Goal: Task Accomplishment & Management: Complete application form

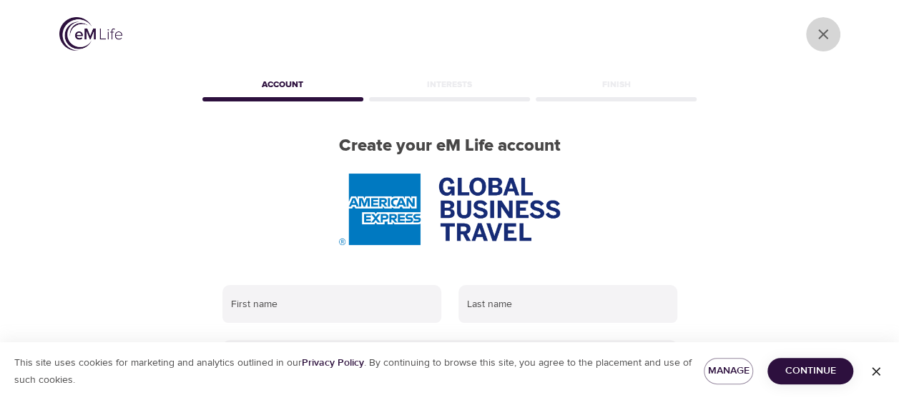
click at [822, 34] on icon "close" at bounding box center [823, 34] width 10 height 10
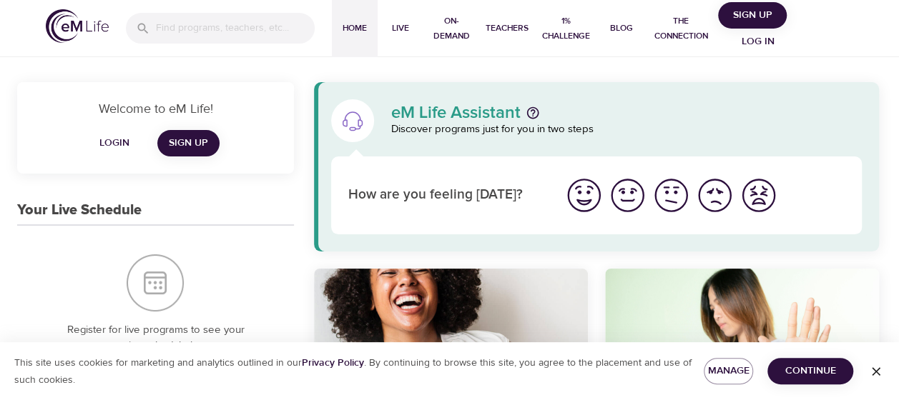
click at [110, 149] on span "Login" at bounding box center [114, 143] width 34 height 18
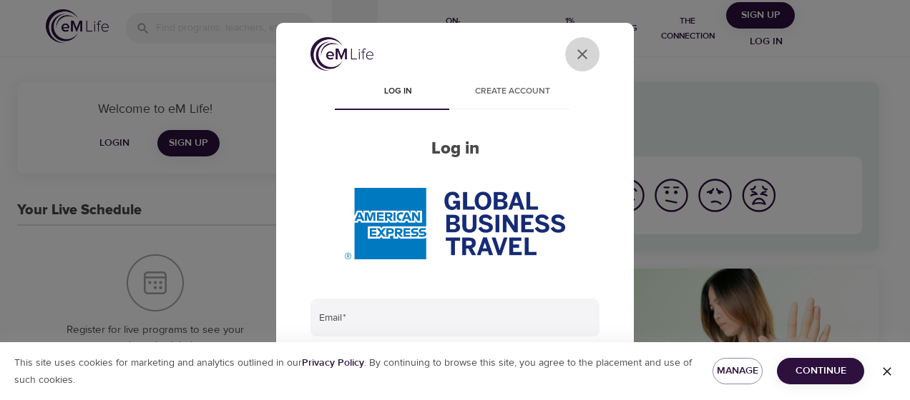
click at [574, 48] on icon "User Profile" at bounding box center [582, 54] width 17 height 17
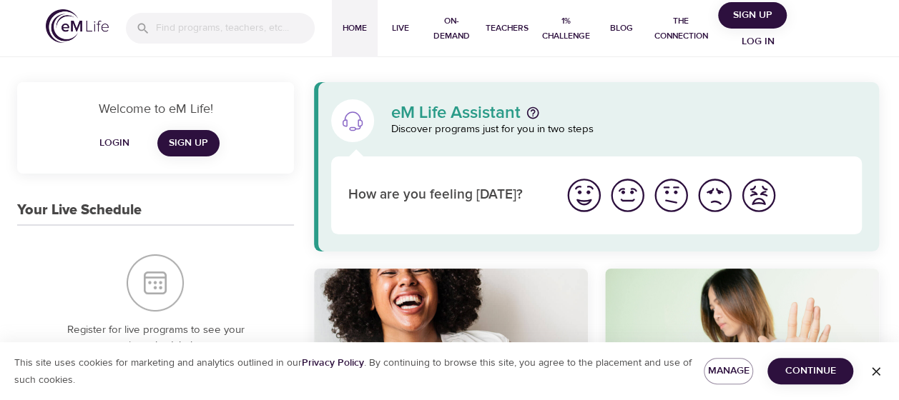
click at [784, 374] on span "Continue" at bounding box center [810, 372] width 63 height 18
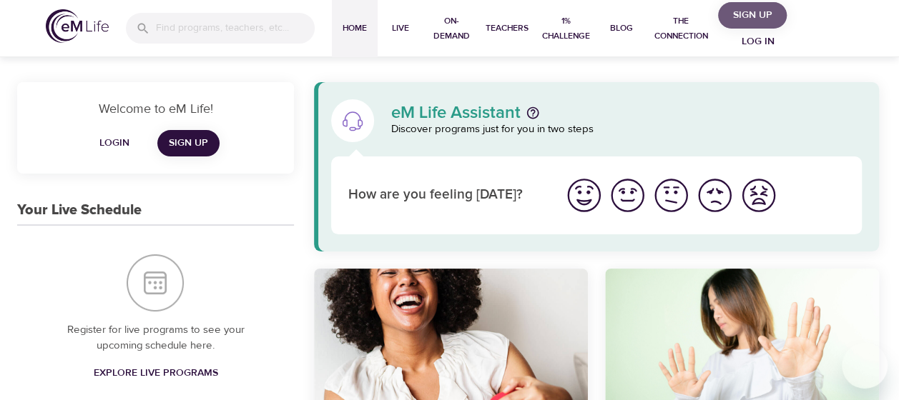
click at [752, 17] on span "Sign Up" at bounding box center [752, 15] width 57 height 18
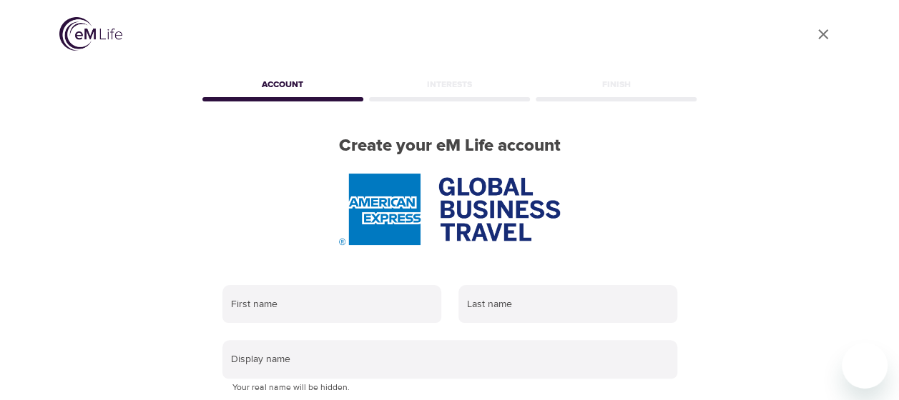
scroll to position [143, 0]
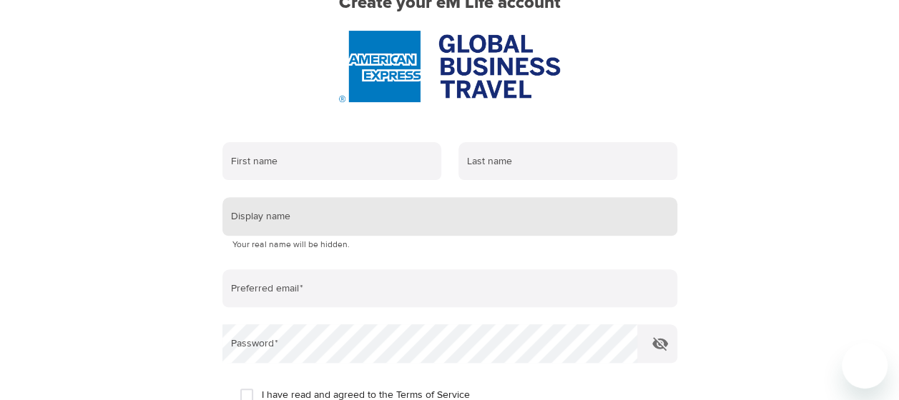
click at [312, 221] on input "text" at bounding box center [449, 216] width 455 height 39
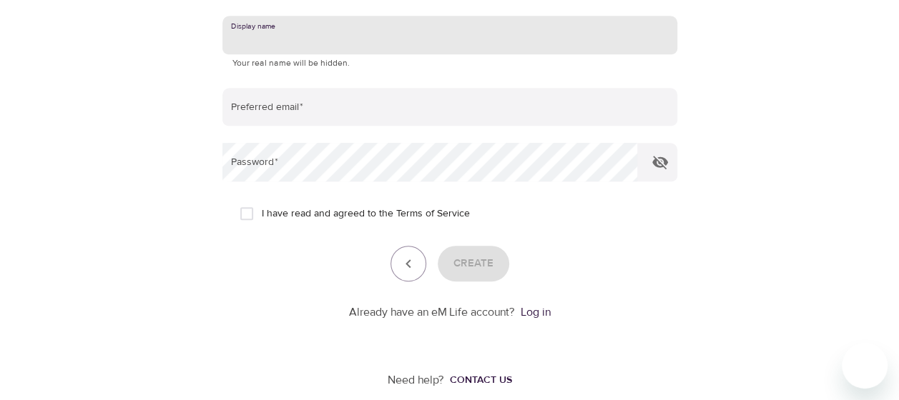
scroll to position [341, 0]
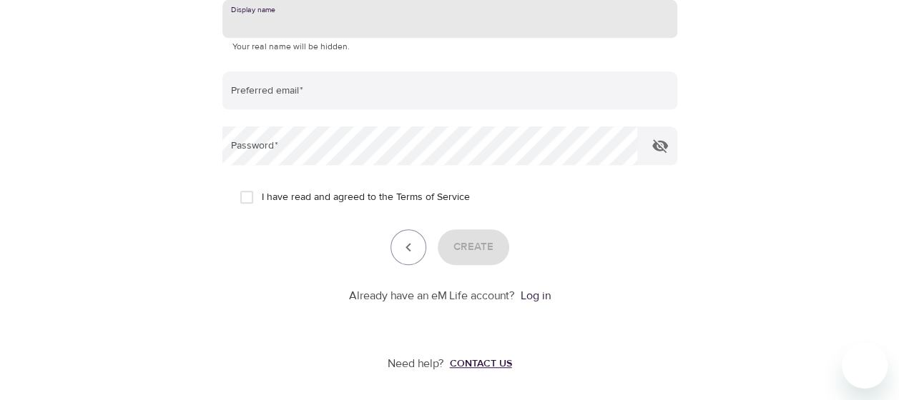
click at [470, 365] on div "Contact us" at bounding box center [481, 364] width 62 height 14
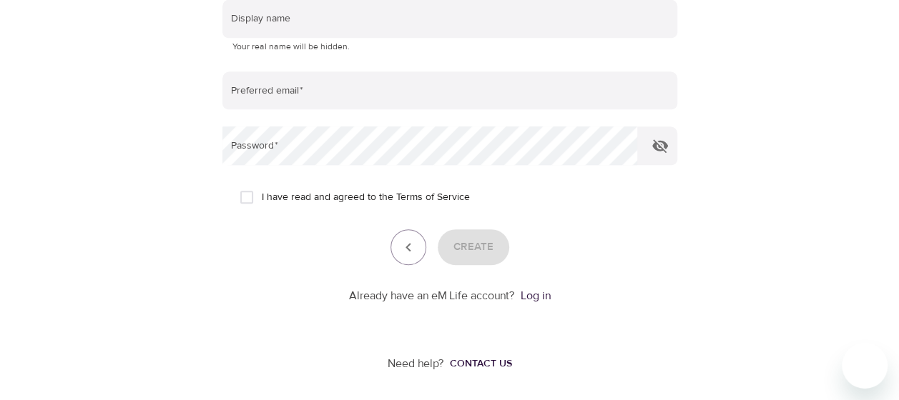
click at [157, 290] on div at bounding box center [449, 200] width 899 height 400
click at [530, 297] on link "Log in" at bounding box center [536, 296] width 30 height 14
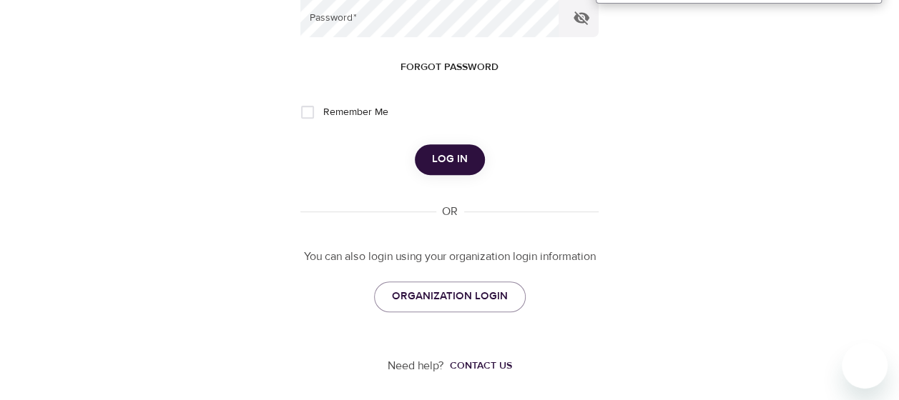
scroll to position [232, 0]
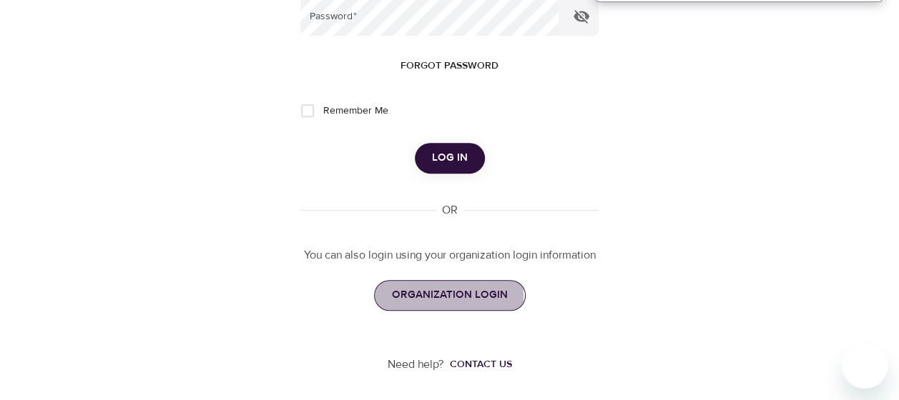
click at [416, 298] on span "ORGANIZATION LOGIN" at bounding box center [450, 295] width 116 height 19
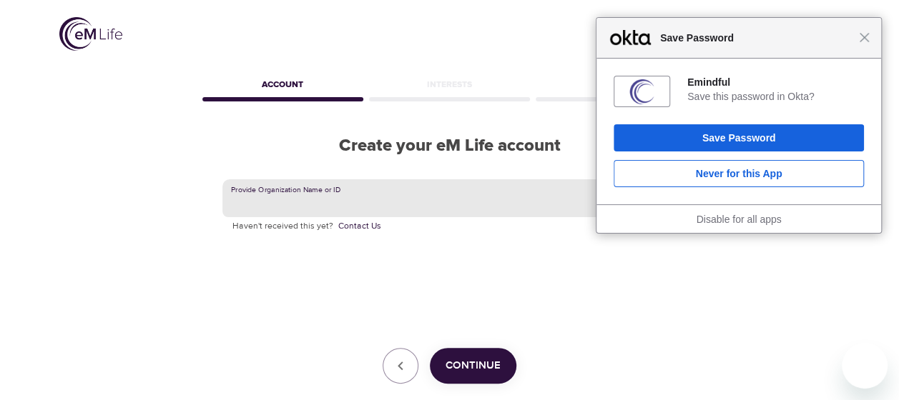
click at [344, 202] on input "text" at bounding box center [449, 199] width 455 height 39
type input "gbt"
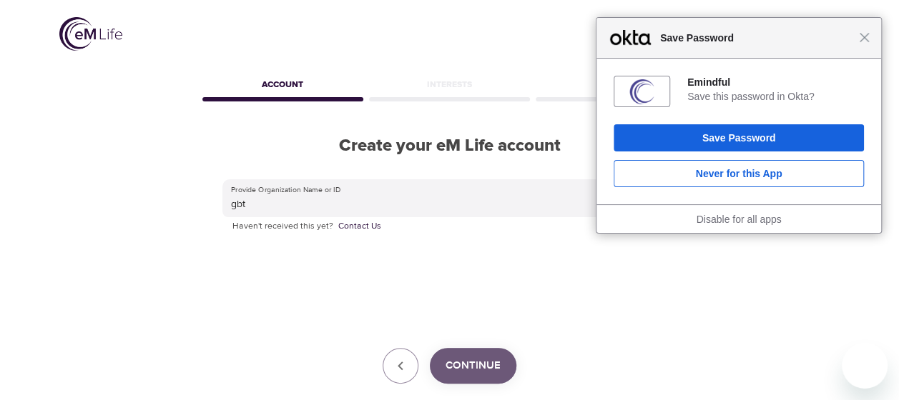
click at [493, 355] on button "Continue" at bounding box center [473, 366] width 87 height 36
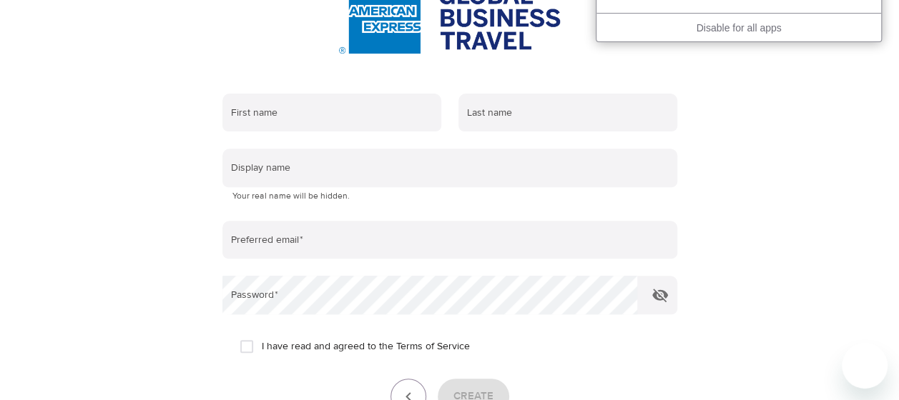
scroll to position [215, 0]
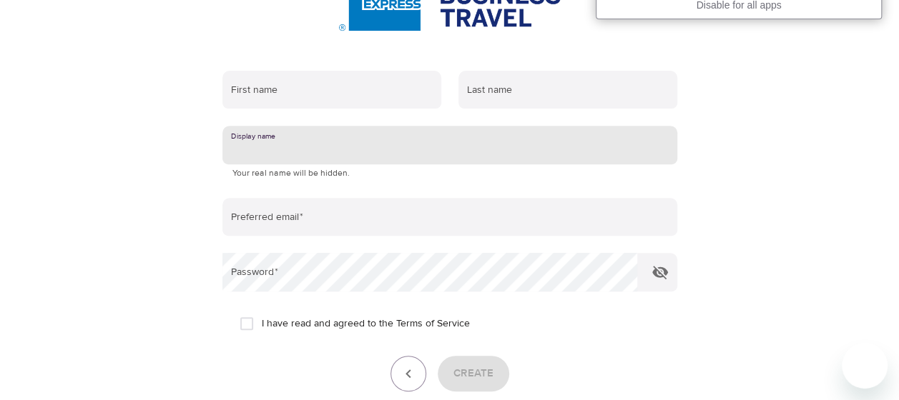
click at [440, 156] on input "text" at bounding box center [449, 145] width 455 height 39
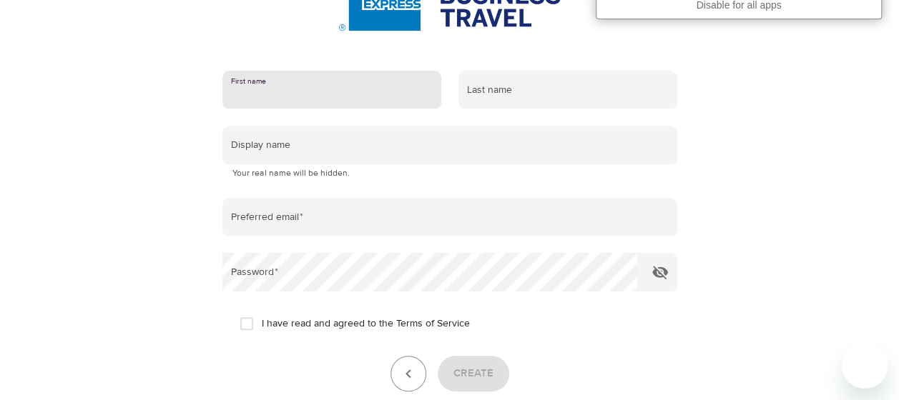
click at [357, 94] on input "text" at bounding box center [331, 90] width 219 height 39
type input "[PERSON_NAME]"
type input "[EMAIL_ADDRESS][DOMAIN_NAME]"
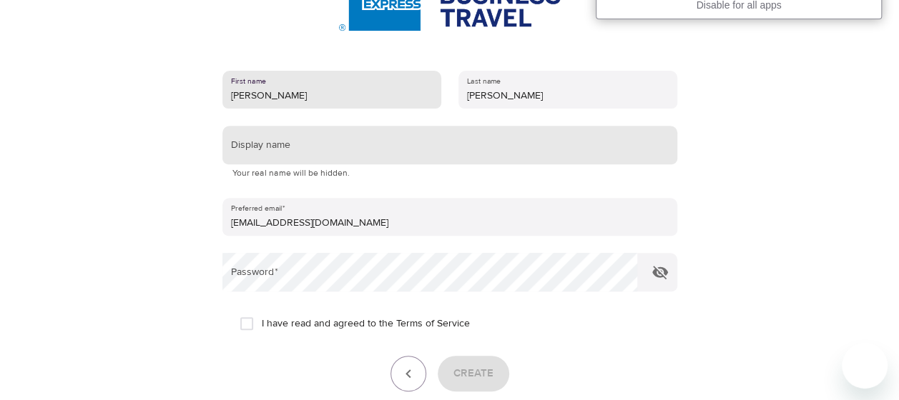
click at [337, 149] on input "text" at bounding box center [449, 145] width 455 height 39
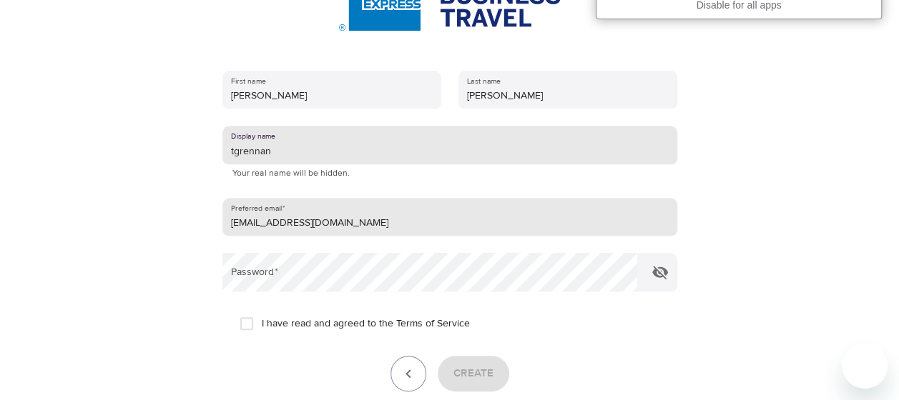
type input "tgrennan"
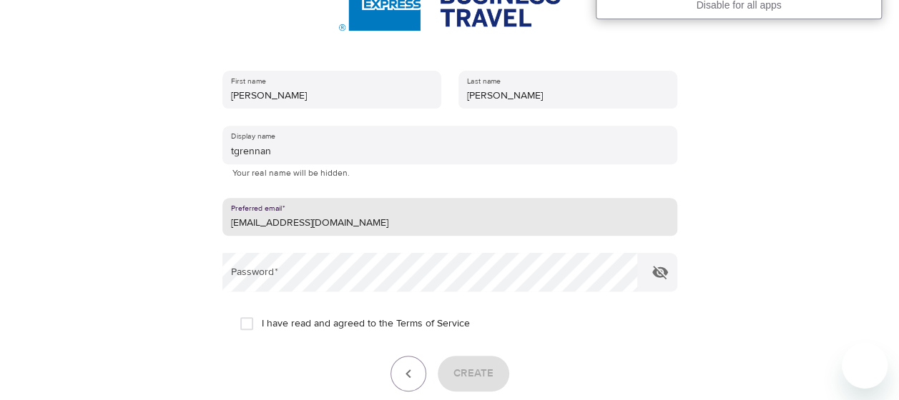
click at [292, 224] on input "[EMAIL_ADDRESS][DOMAIN_NAME]" at bounding box center [449, 217] width 455 height 39
click at [365, 223] on input "[EMAIL_ADDRESS][DOMAIN_NAME]" at bounding box center [449, 217] width 455 height 39
drag, startPoint x: 365, startPoint y: 223, endPoint x: 246, endPoint y: 220, distance: 118.8
click at [246, 220] on input "[EMAIL_ADDRESS][DOMAIN_NAME]" at bounding box center [449, 217] width 455 height 39
type input "[PERSON_NAME][EMAIL_ADDRESS][PERSON_NAME][DOMAIN_NAME]"
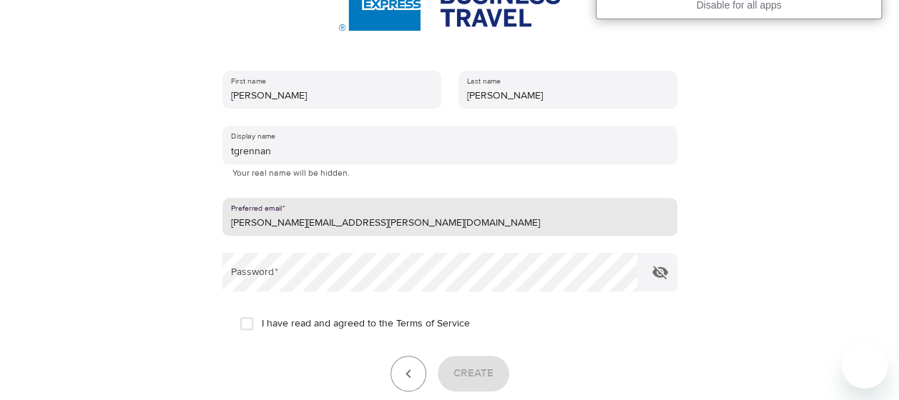
click at [215, 262] on div "First name [PERSON_NAME] Last name [PERSON_NAME] Display name tgrennan Your rea…" at bounding box center [450, 251] width 501 height 406
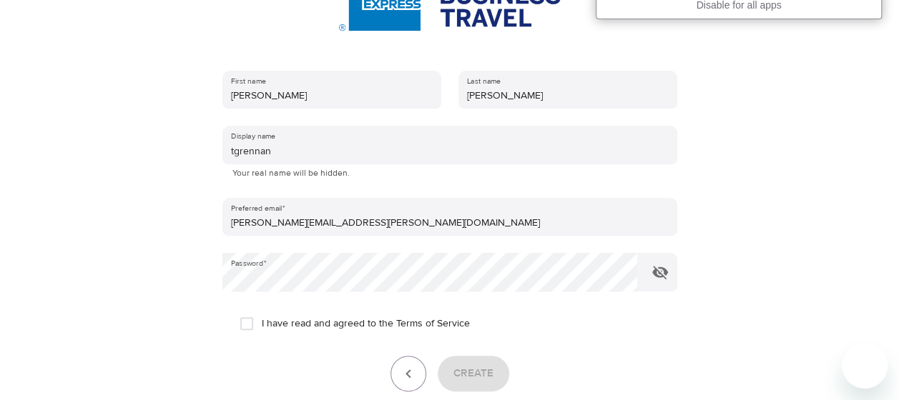
click at [302, 325] on span "I have read and agreed to the Terms of Service" at bounding box center [366, 324] width 208 height 15
click at [262, 325] on input "I have read and agreed to the Terms of Service" at bounding box center [247, 324] width 30 height 30
checkbox input "true"
click at [461, 366] on span "Create" at bounding box center [473, 374] width 40 height 19
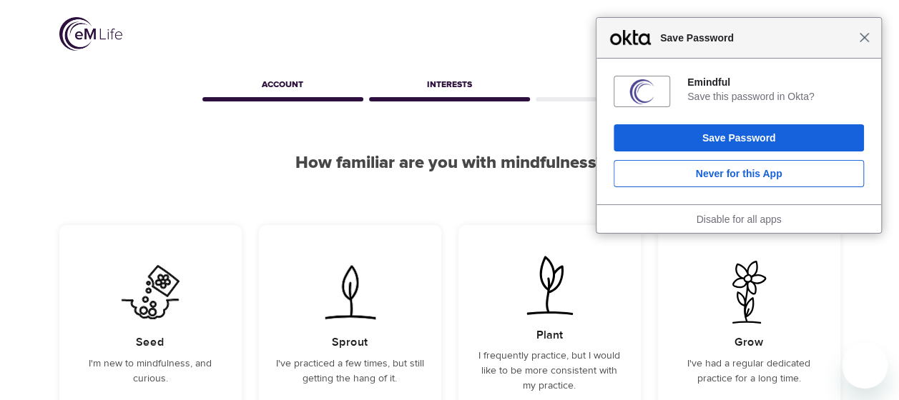
click at [861, 39] on span "Close" at bounding box center [864, 37] width 11 height 11
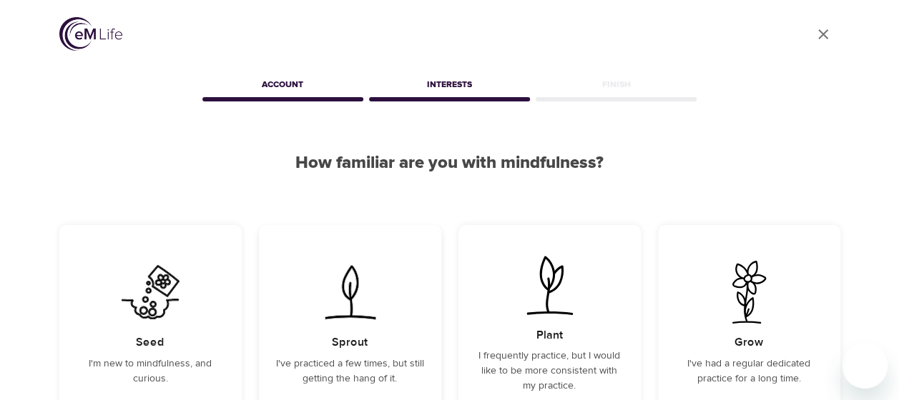
scroll to position [72, 0]
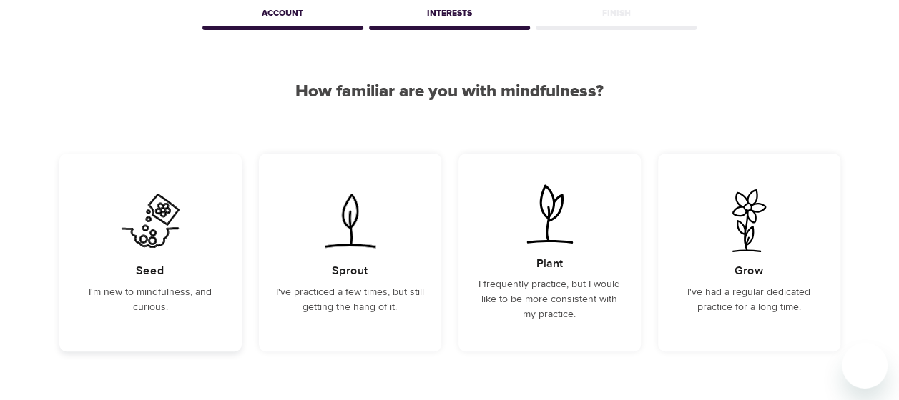
click at [197, 242] on div "Seed I'm new to mindfulness, and curious." at bounding box center [150, 253] width 182 height 198
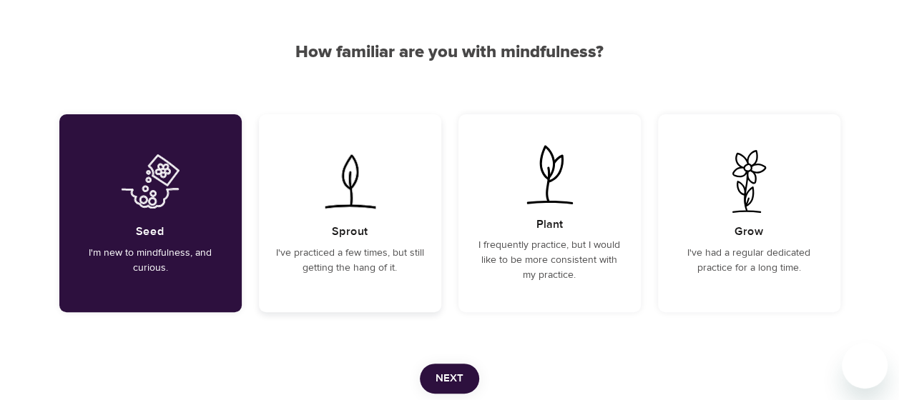
scroll to position [143, 0]
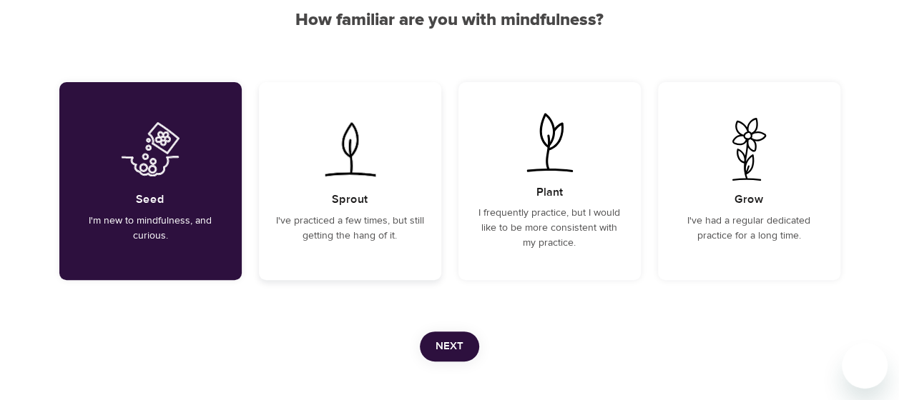
click at [373, 227] on p "I've practiced a few times, but still getting the hang of it." at bounding box center [350, 229] width 148 height 30
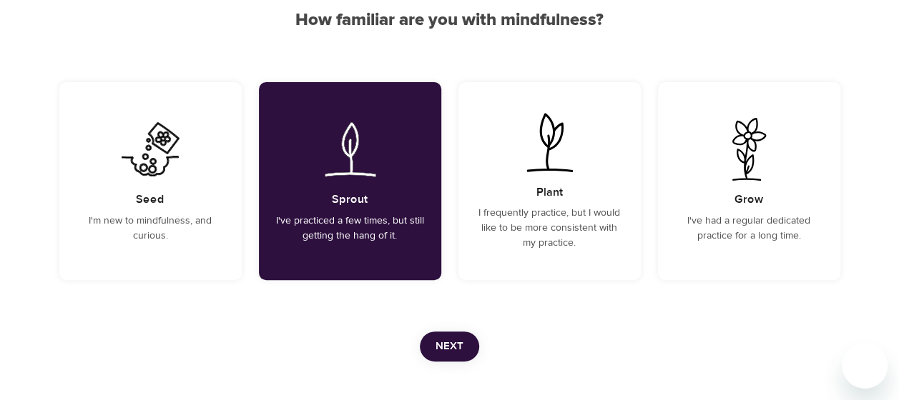
click at [436, 349] on span "Next" at bounding box center [450, 347] width 28 height 19
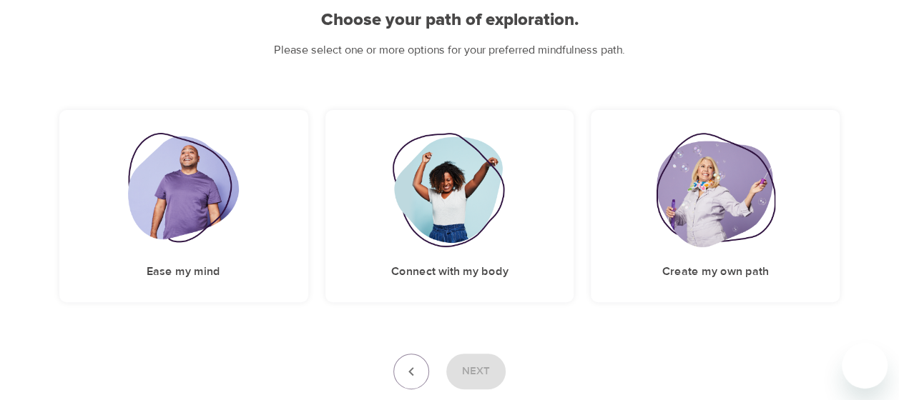
scroll to position [165, 0]
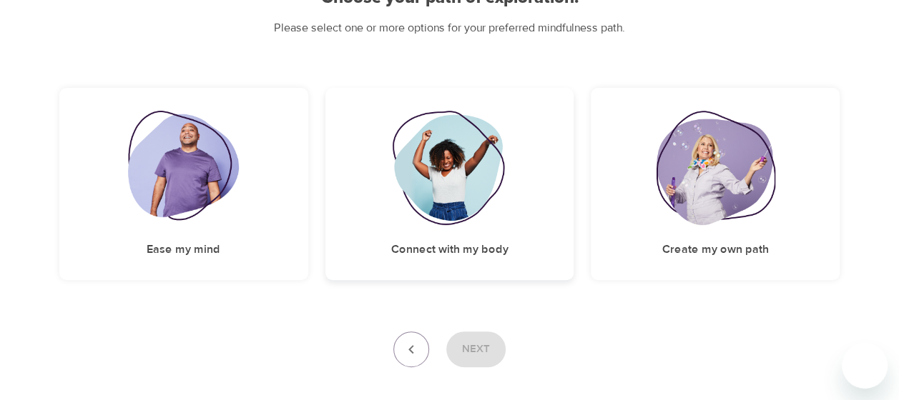
click at [439, 197] on img at bounding box center [450, 168] width 116 height 114
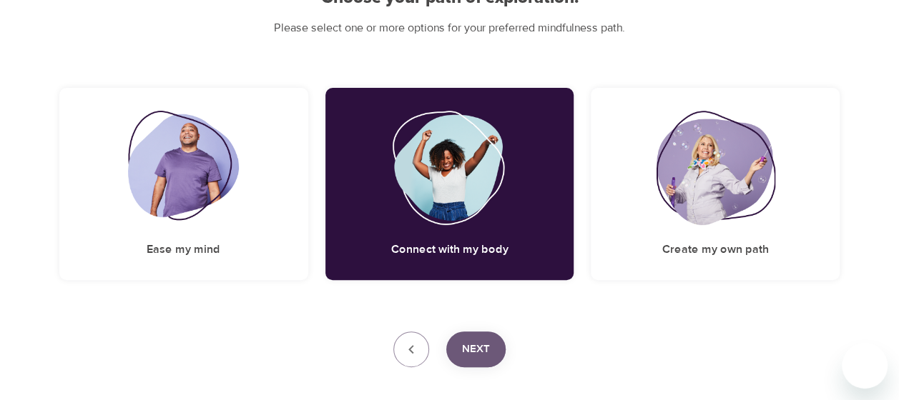
drag, startPoint x: 468, startPoint y: 332, endPoint x: 468, endPoint y: 350, distance: 17.9
click at [468, 350] on button "Next" at bounding box center [475, 350] width 59 height 36
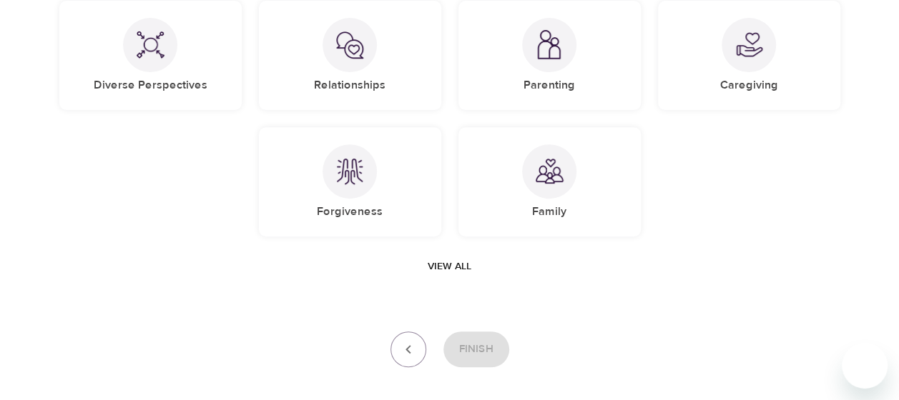
scroll to position [10, 0]
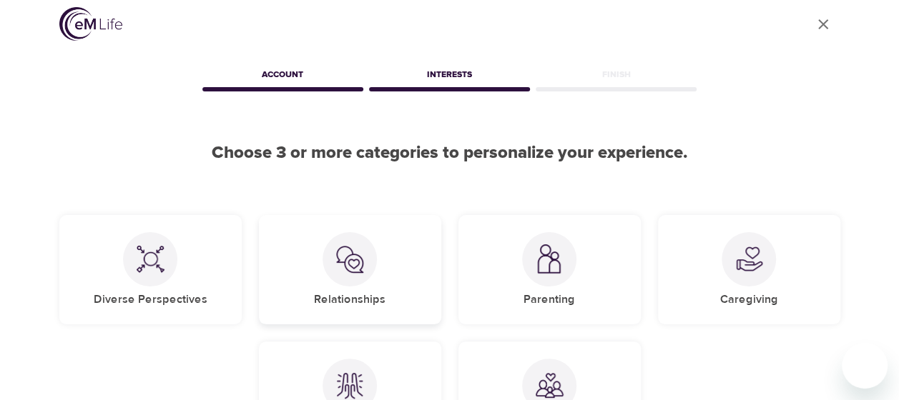
click at [376, 258] on div at bounding box center [350, 259] width 54 height 54
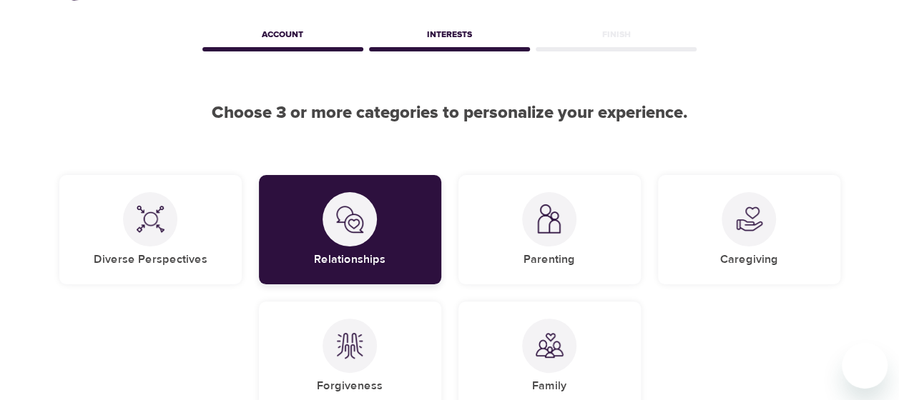
scroll to position [82, 0]
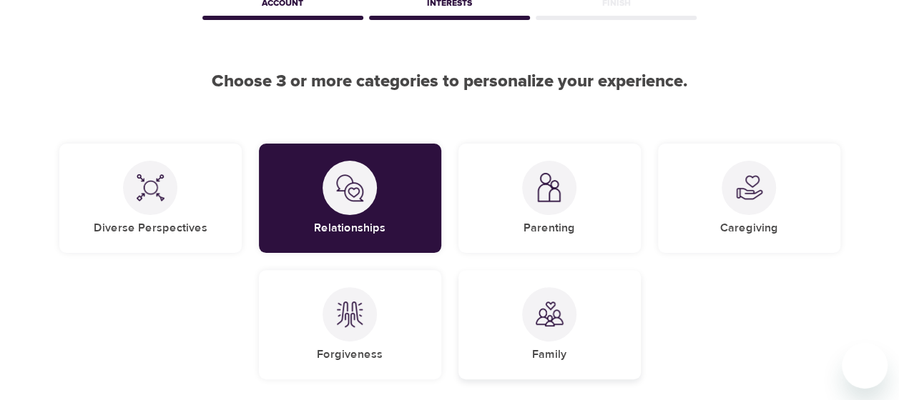
click at [526, 323] on div at bounding box center [549, 314] width 54 height 54
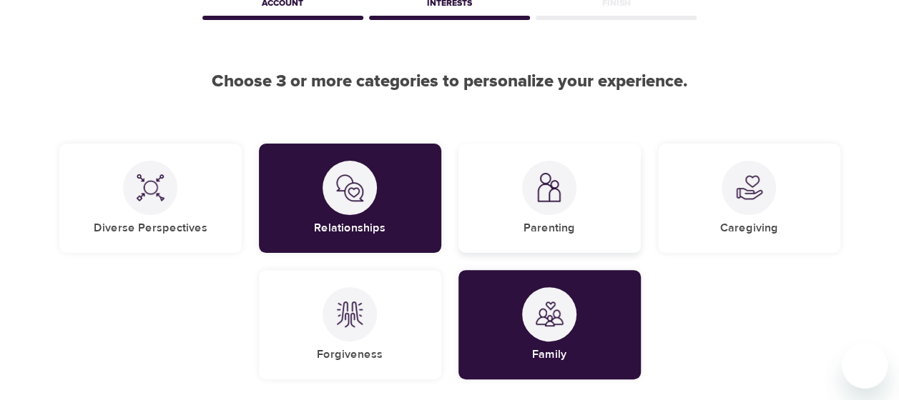
click at [534, 192] on div at bounding box center [549, 188] width 54 height 54
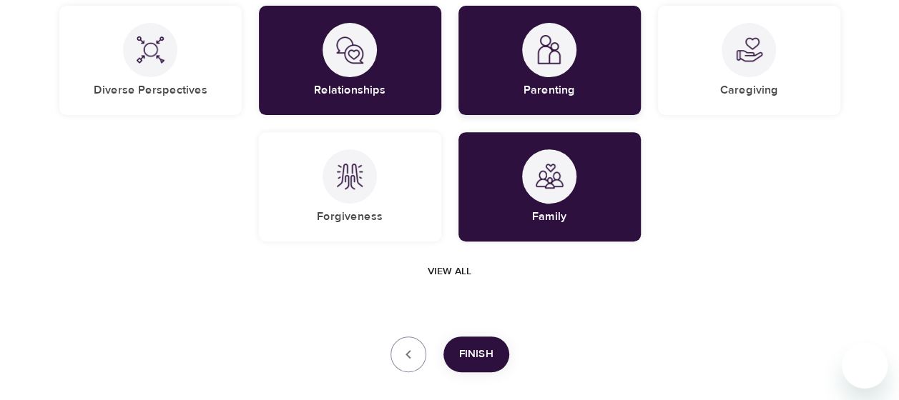
scroll to position [225, 0]
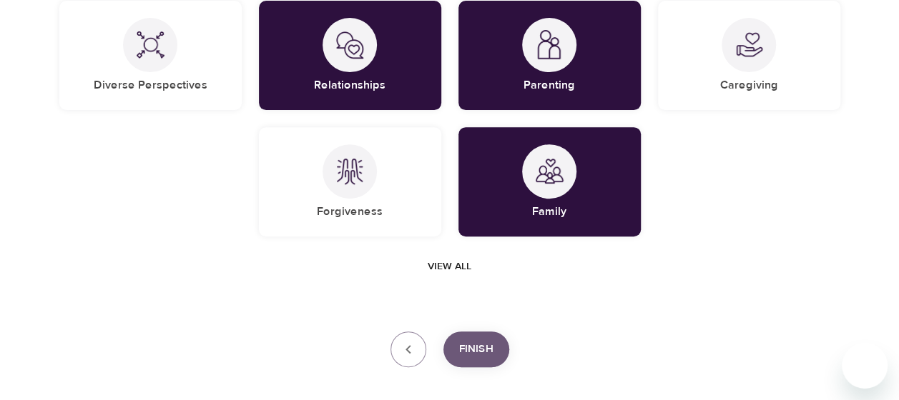
drag, startPoint x: 468, startPoint y: 349, endPoint x: 479, endPoint y: 338, distance: 15.7
click at [469, 352] on span "Finish" at bounding box center [476, 349] width 34 height 19
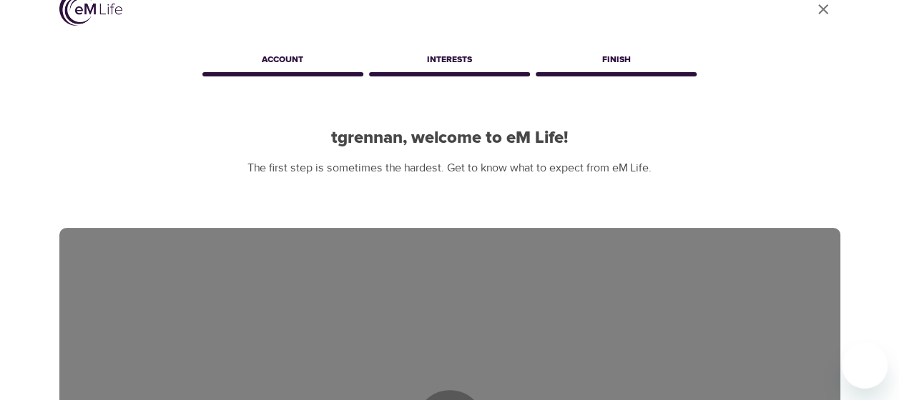
scroll to position [0, 0]
